Goal: Find specific page/section: Find specific page/section

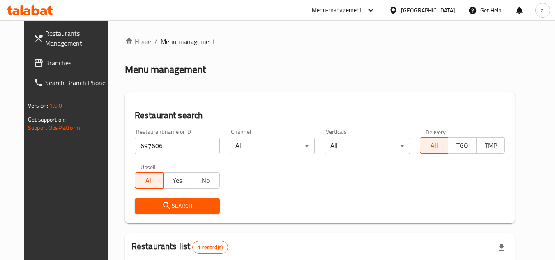
scroll to position [99, 0]
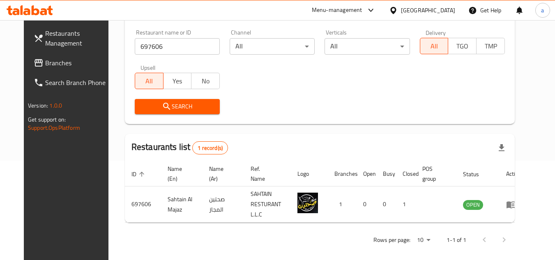
click at [69, 65] on span "Branches" at bounding box center [77, 63] width 65 height 10
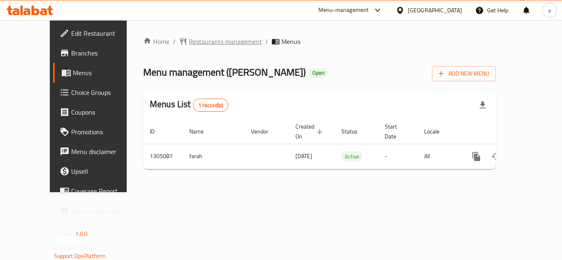
click at [189, 38] on span "Restaurants management" at bounding box center [225, 42] width 73 height 10
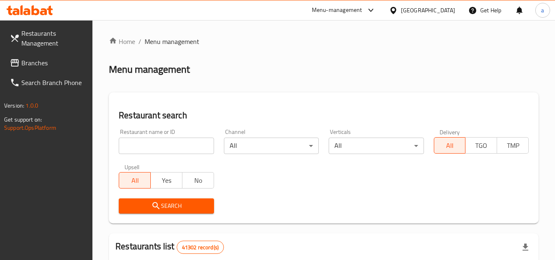
click at [171, 151] on input "search" at bounding box center [166, 146] width 95 height 16
paste input "703232"
type input "703232"
click at [159, 206] on icon "submit" at bounding box center [156, 206] width 10 height 10
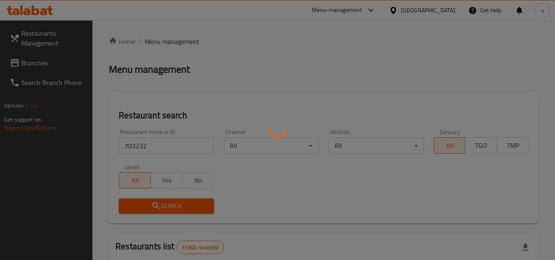
click at [159, 206] on div at bounding box center [277, 130] width 555 height 260
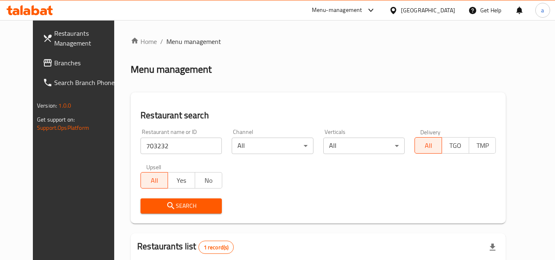
click at [158, 203] on div at bounding box center [277, 130] width 555 height 260
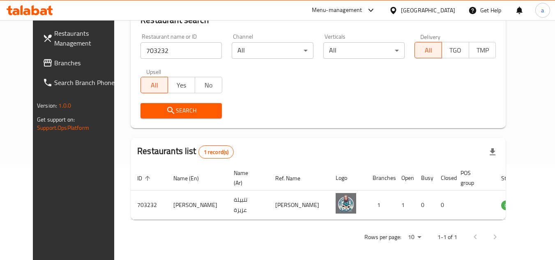
scroll to position [99, 0]
